Goal: Task Accomplishment & Management: Use online tool/utility

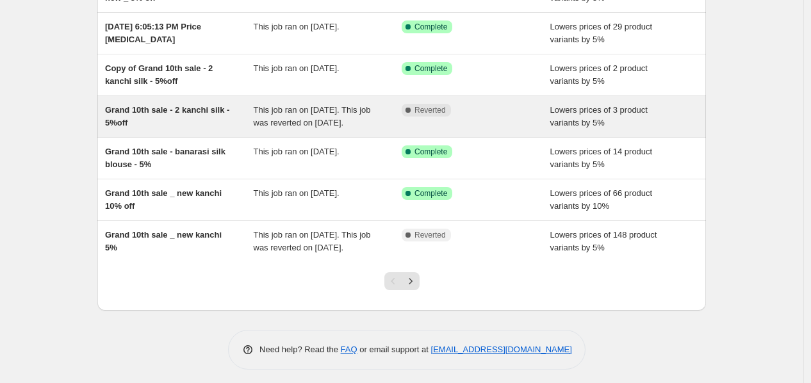
scroll to position [328, 0]
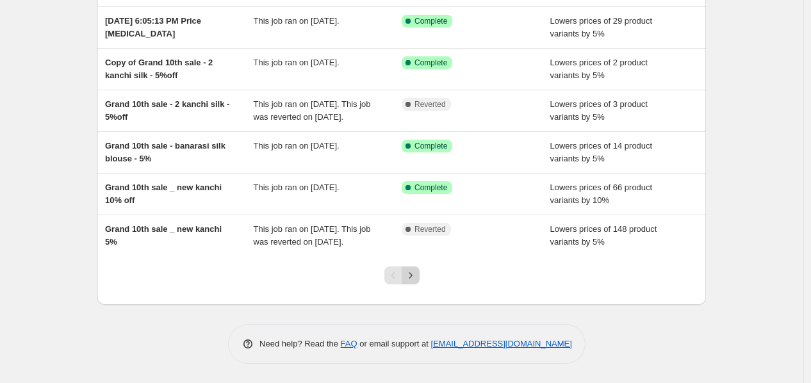
click at [415, 278] on icon "Next" at bounding box center [410, 275] width 13 height 13
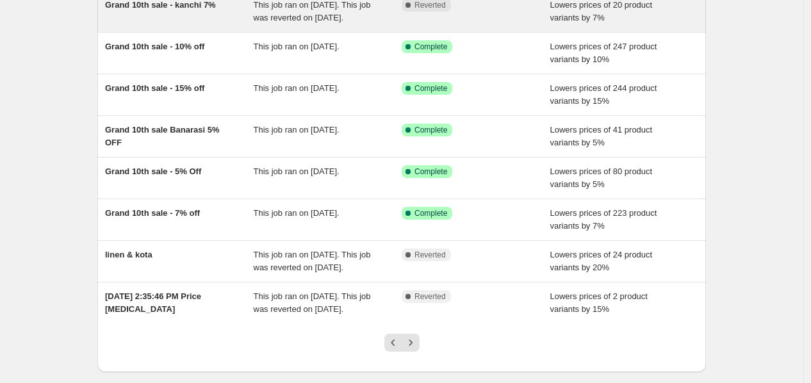
scroll to position [213, 0]
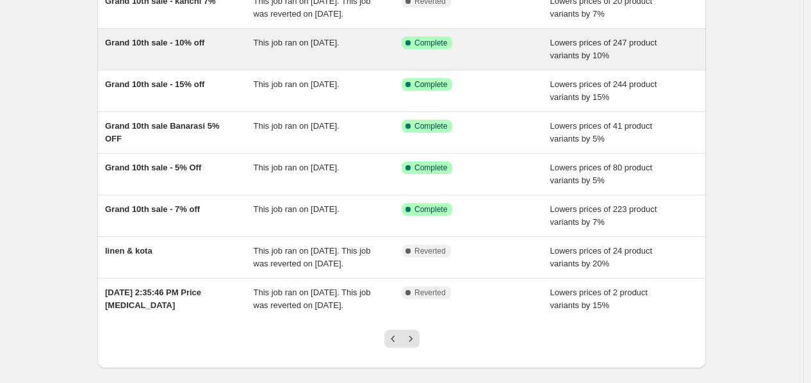
click at [315, 62] on div "This job ran on September 25, 2025." at bounding box center [328, 50] width 149 height 26
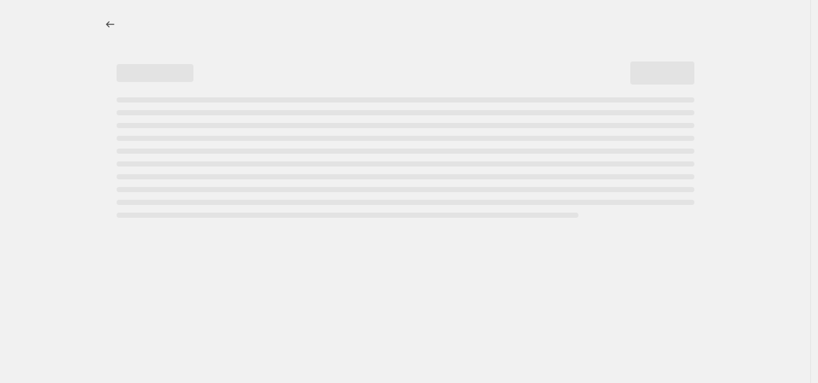
select select "percentage"
select select "collection"
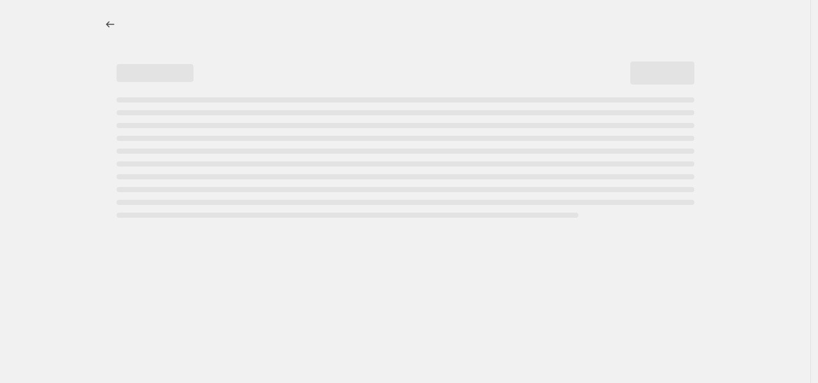
select select "collection"
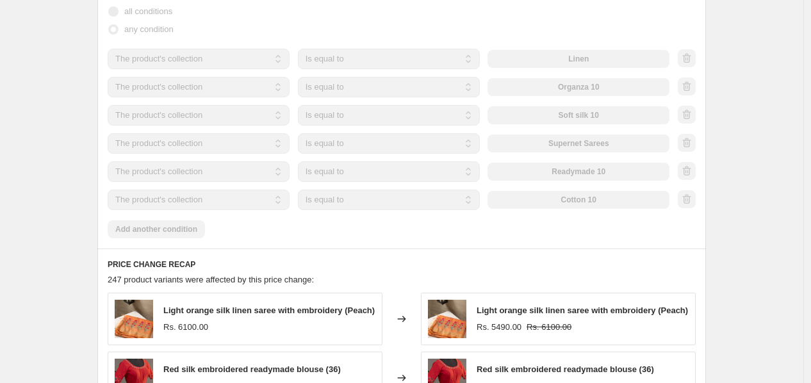
scroll to position [854, 0]
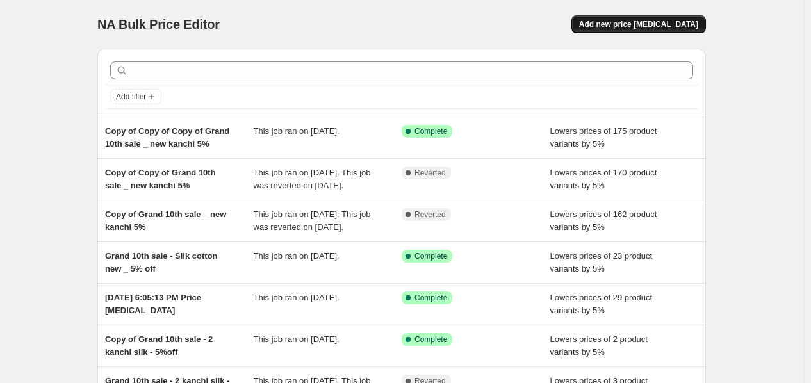
click at [676, 27] on span "Add new price change job" at bounding box center [638, 24] width 119 height 10
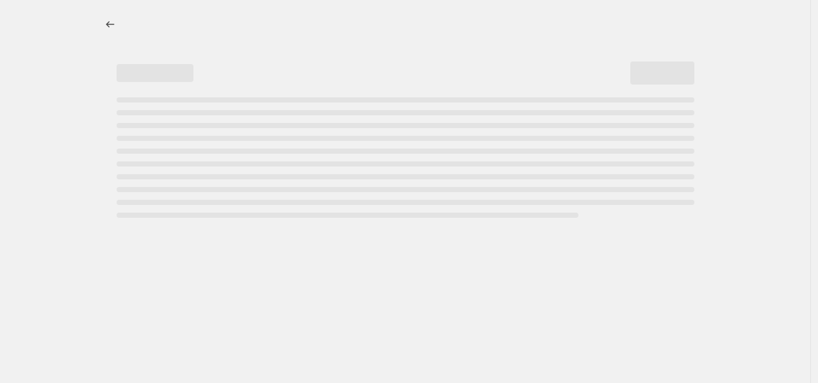
select select "percentage"
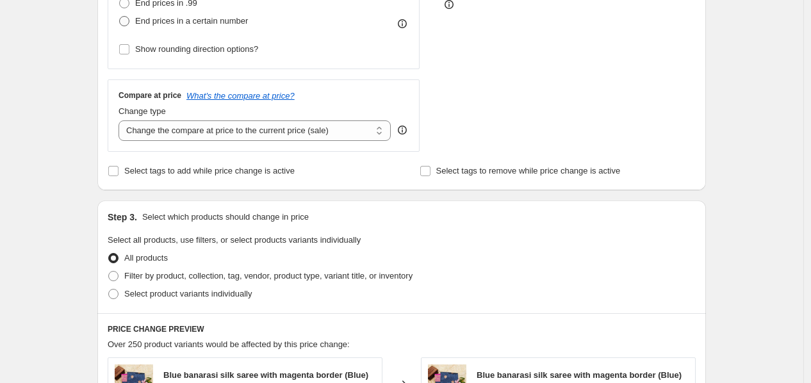
scroll to position [284, 0]
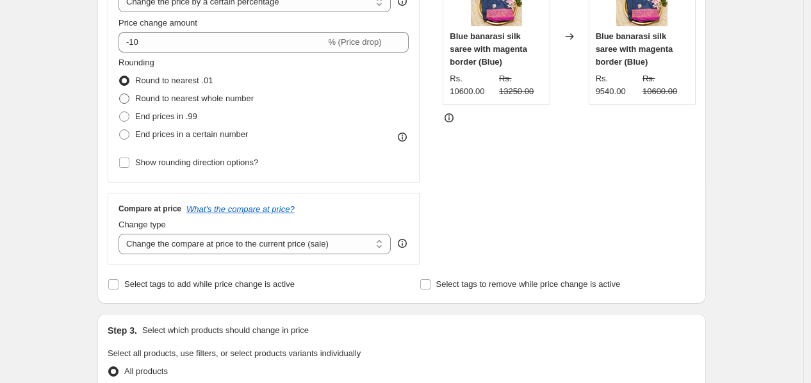
click at [129, 99] on span at bounding box center [124, 98] width 10 height 10
click at [120, 94] on input "Round to nearest whole number" at bounding box center [119, 93] width 1 height 1
radio input "true"
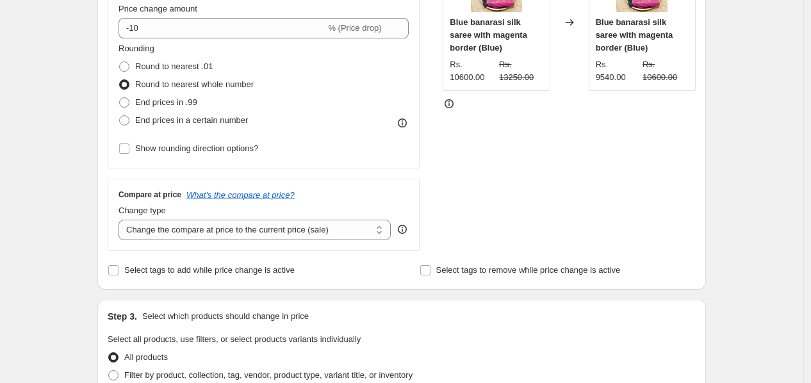
scroll to position [569, 0]
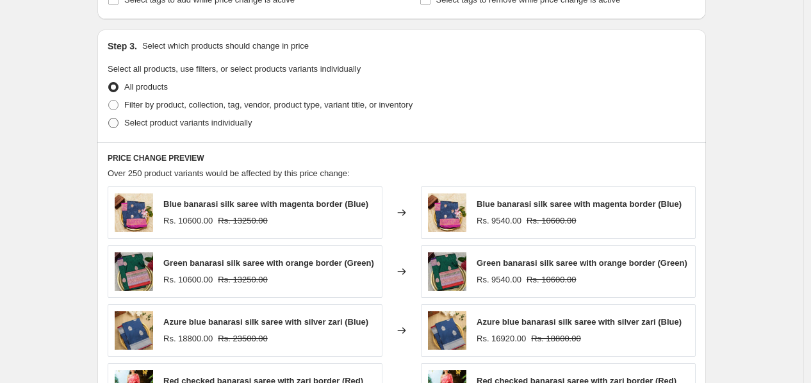
click at [113, 127] on span at bounding box center [113, 123] width 10 height 10
click at [109, 118] on input "Select product variants individually" at bounding box center [108, 118] width 1 height 1
radio input "true"
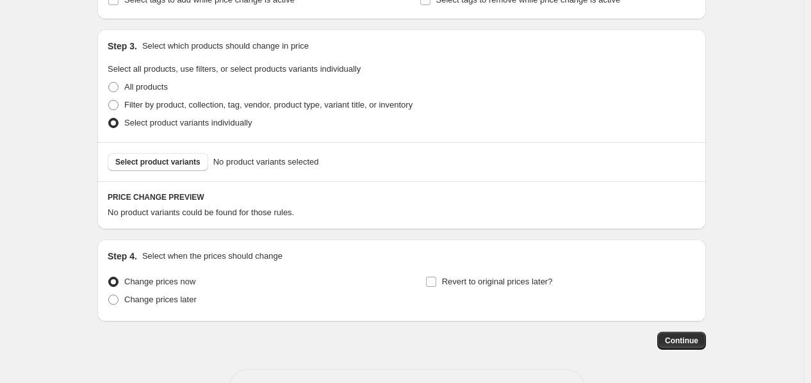
click at [110, 105] on div "Step 3. Select which products should change in price Select all products, use f…" at bounding box center [401, 85] width 608 height 113
click at [115, 105] on span at bounding box center [113, 105] width 10 height 10
click at [109, 101] on input "Filter by product, collection, tag, vendor, product type, variant title, or inv…" at bounding box center [108, 100] width 1 height 1
radio input "true"
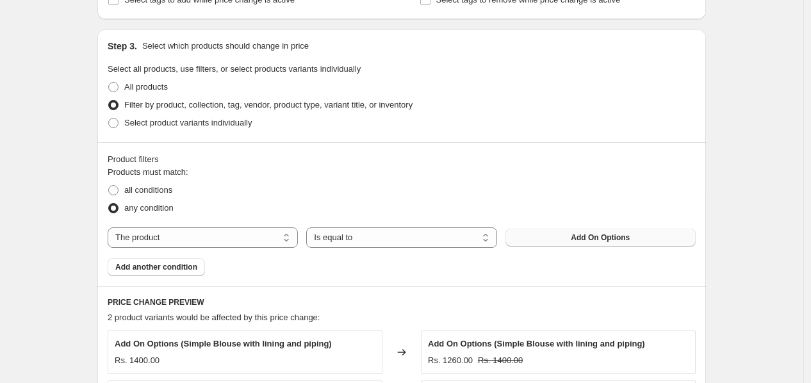
click at [534, 231] on button "Add On Options" at bounding box center [600, 238] width 190 height 18
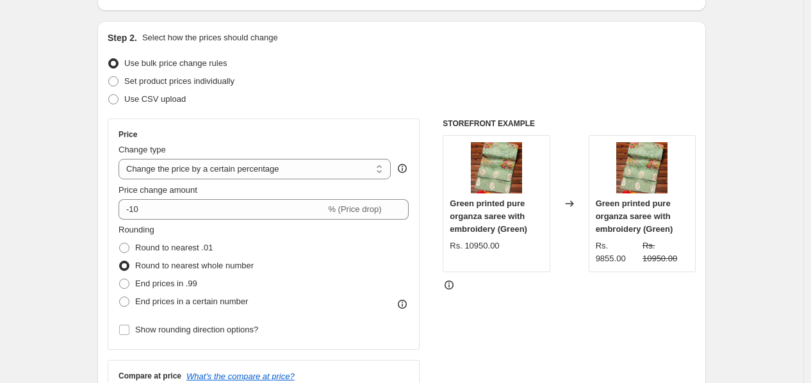
scroll to position [35, 0]
